Goal: Transaction & Acquisition: Purchase product/service

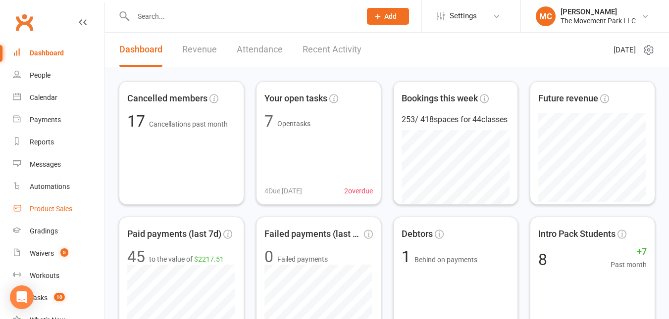
click at [49, 209] on div "Product Sales" at bounding box center [51, 209] width 43 height 8
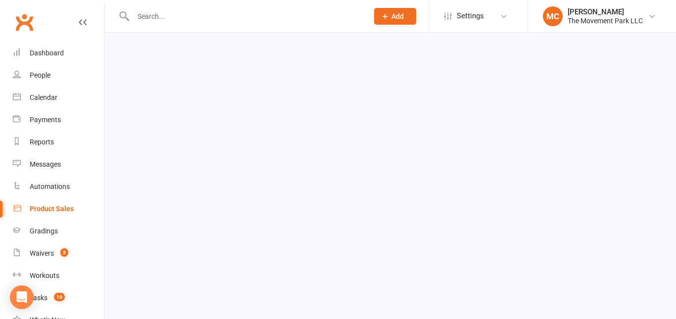
select select "25"
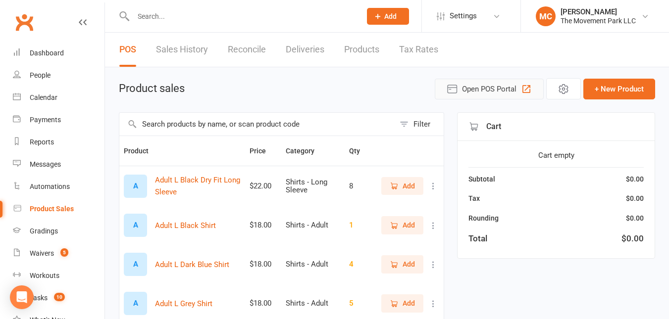
click at [488, 92] on span "Open POS Portal" at bounding box center [489, 89] width 54 height 12
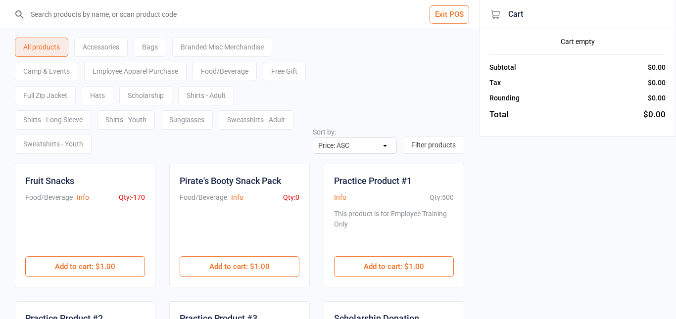
select select "price-asc"
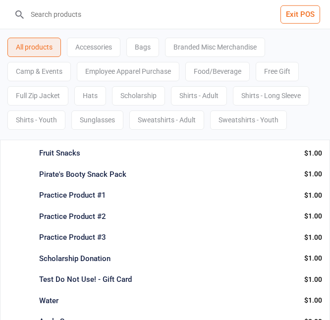
click at [67, 14] on input "search" at bounding box center [171, 14] width 290 height 29
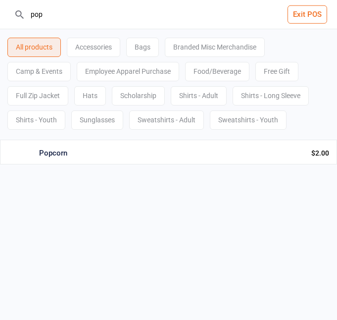
click at [170, 156] on div "Popcorn" at bounding box center [171, 153] width 264 height 11
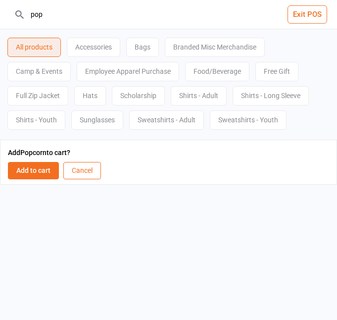
click at [41, 171] on button "Add to cart" at bounding box center [33, 170] width 51 height 17
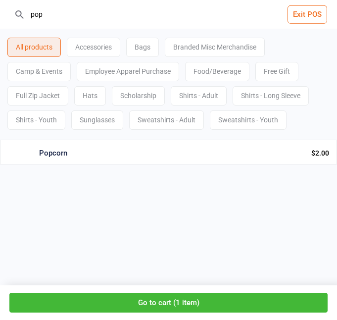
click at [106, 153] on div "Popcorn" at bounding box center [171, 153] width 264 height 11
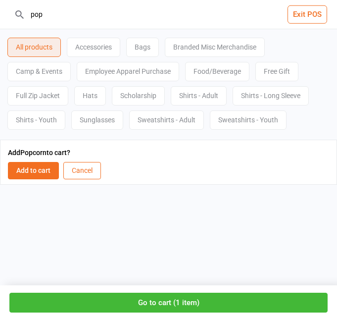
click at [47, 170] on button "Add to cart" at bounding box center [33, 170] width 51 height 17
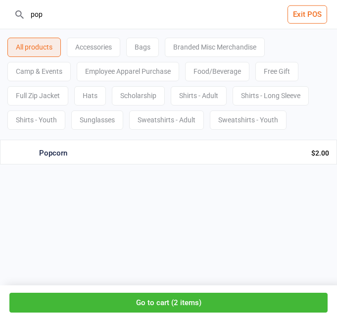
click at [72, 22] on input "pop" at bounding box center [174, 14] width 297 height 29
type input "p"
type input "fruit"
click at [63, 159] on div "Fruit Snacks Food/Beverage Info Qty: -170 $1.00 Add to cart : $1.00" at bounding box center [168, 152] width 337 height 24
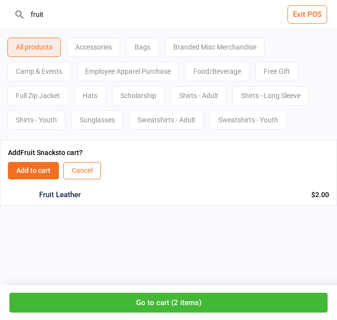
click at [39, 166] on button "Add to cart" at bounding box center [33, 170] width 51 height 17
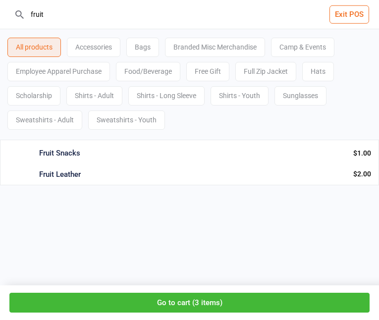
click at [233, 301] on button "Go to cart ( 3 items )" at bounding box center [189, 303] width 360 height 20
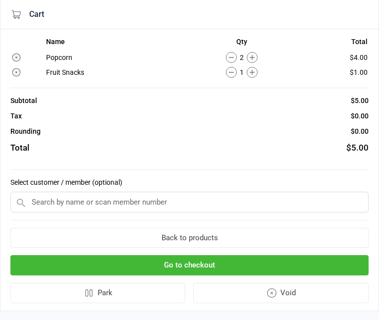
click at [184, 201] on input "text" at bounding box center [189, 202] width 358 height 21
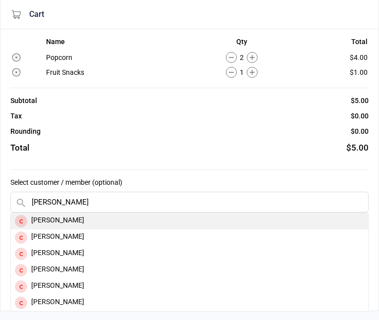
type input "donovan"
click at [96, 222] on div "Donovan Herteg" at bounding box center [189, 221] width 357 height 16
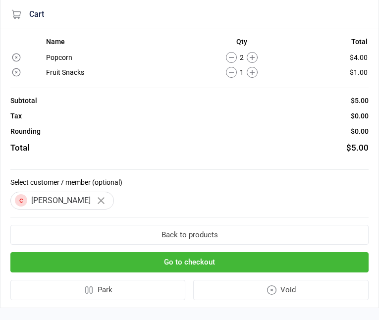
click at [204, 262] on button "Go to checkout" at bounding box center [189, 262] width 358 height 20
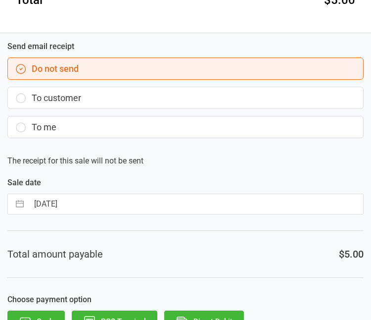
scroll to position [376, 0]
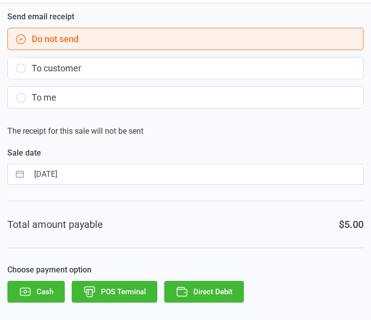
click at [43, 291] on button "Cash" at bounding box center [35, 292] width 57 height 22
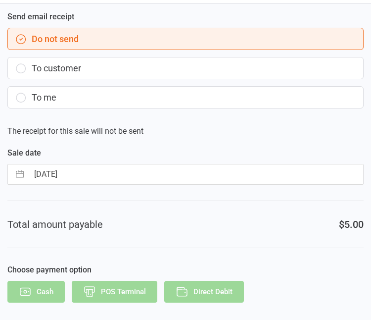
scroll to position [0, 0]
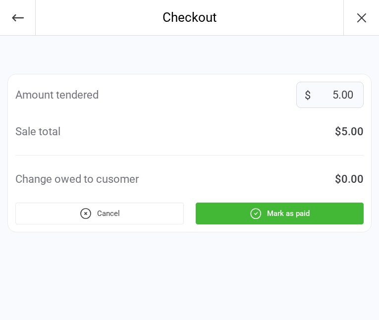
click at [291, 218] on button "Mark as paid" at bounding box center [280, 213] width 168 height 22
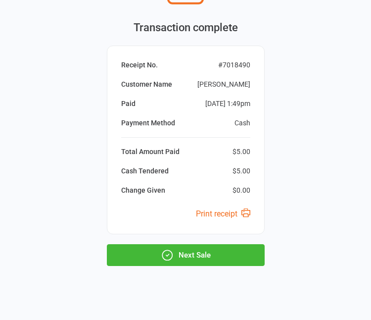
scroll to position [89, 0]
